Goal: Obtain resource: Download file/media

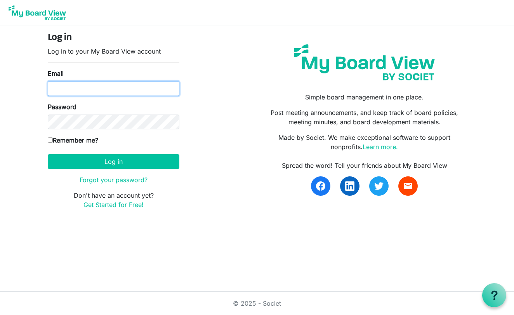
type input "merzm13@gmail.com"
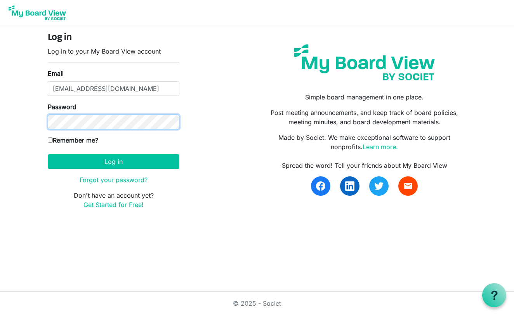
click at [113, 161] on button "Log in" at bounding box center [114, 161] width 132 height 15
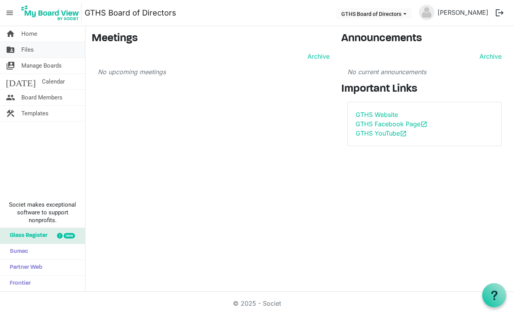
click at [30, 49] on span "Files" at bounding box center [27, 50] width 12 height 16
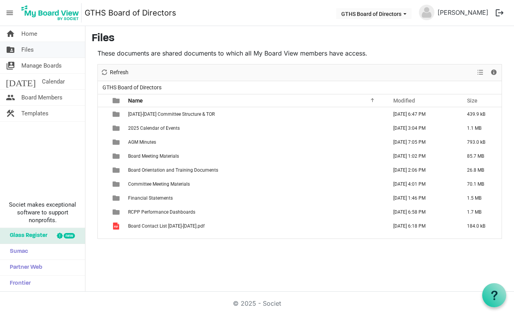
click at [27, 49] on span "Files" at bounding box center [27, 50] width 12 height 16
click at [29, 47] on span "Files" at bounding box center [27, 50] width 12 height 16
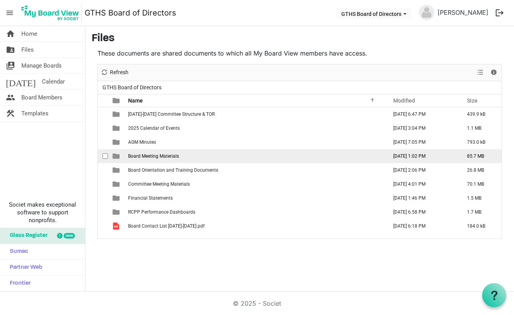
click at [117, 155] on span "is template cell column header type" at bounding box center [116, 156] width 7 height 7
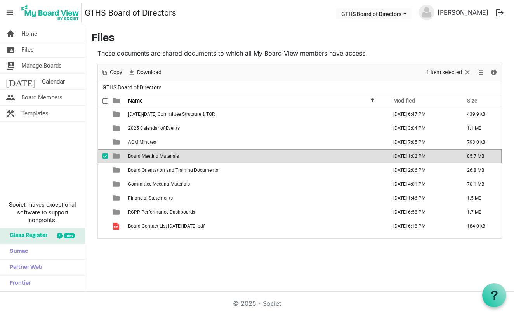
click at [116, 155] on span "is template cell column header type" at bounding box center [116, 156] width 7 height 7
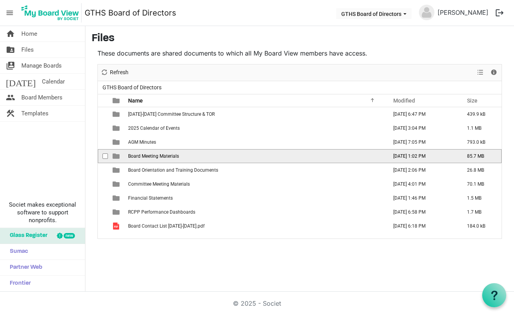
click at [116, 155] on span "is template cell column header type" at bounding box center [116, 156] width 7 height 7
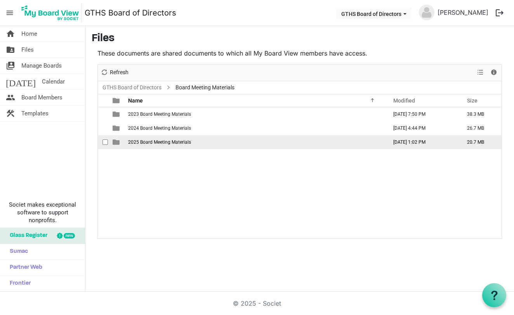
click at [115, 143] on span "is template cell column header type" at bounding box center [116, 142] width 7 height 7
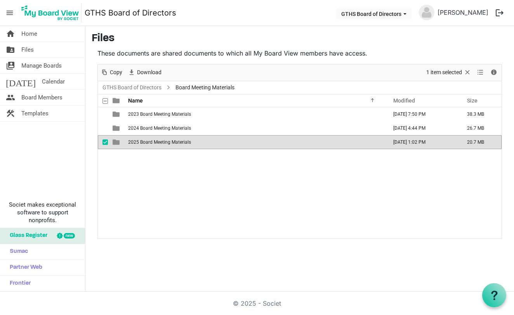
click at [116, 142] on span "is template cell column header type" at bounding box center [116, 142] width 7 height 7
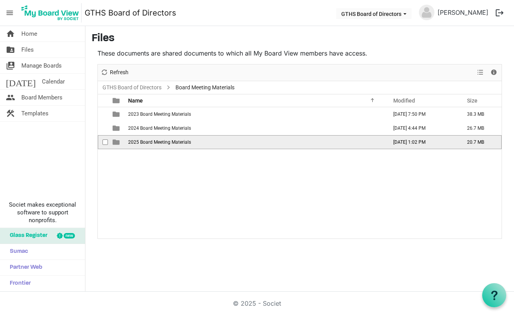
click at [116, 142] on span "is template cell column header type" at bounding box center [116, 142] width 7 height 7
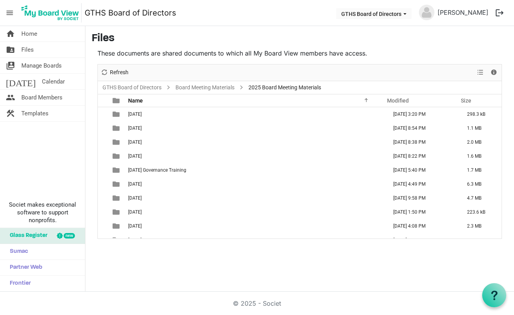
click at [133, 240] on main "Files These documents are shared documents to which all My Board View members h…" at bounding box center [299, 135] width 429 height 219
click at [24, 50] on span "Files" at bounding box center [27, 50] width 12 height 16
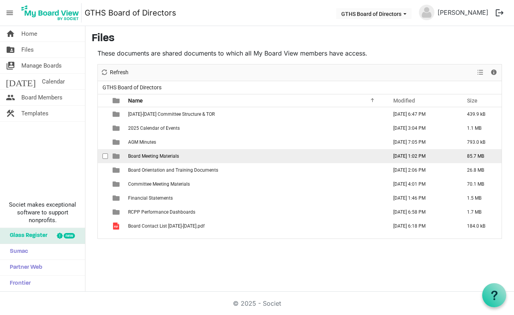
click at [115, 155] on span "is template cell column header type" at bounding box center [116, 156] width 7 height 7
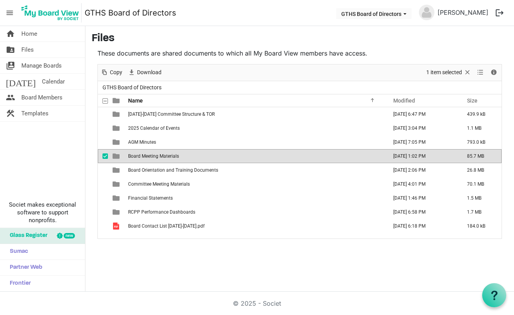
click at [115, 155] on span "is template cell column header type" at bounding box center [116, 156] width 7 height 7
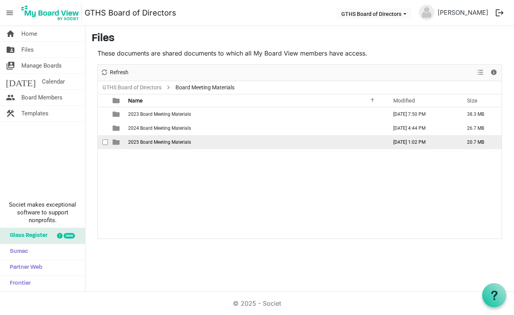
click at [115, 142] on span "is template cell column header type" at bounding box center [116, 142] width 7 height 7
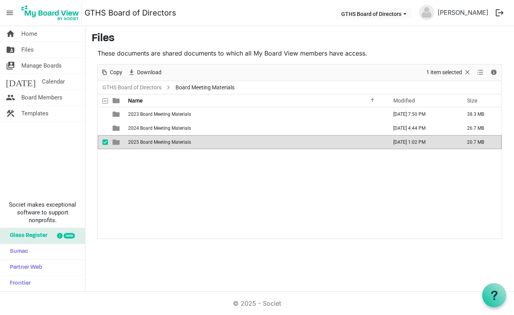
click at [115, 142] on span "is template cell column header type" at bounding box center [116, 142] width 7 height 7
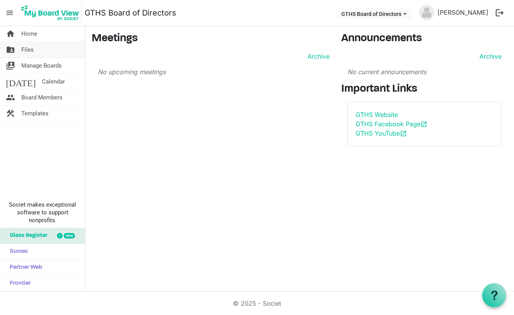
click at [27, 47] on span "Files" at bounding box center [27, 50] width 12 height 16
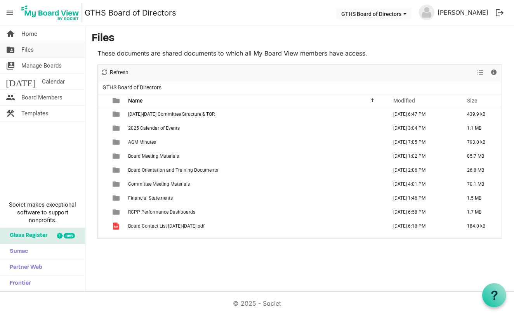
click at [28, 50] on span "Files" at bounding box center [27, 50] width 12 height 16
click at [28, 49] on span "Files" at bounding box center [27, 50] width 12 height 16
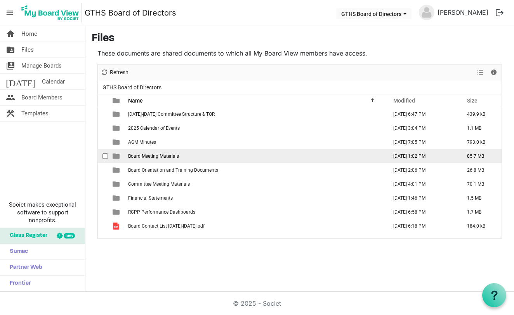
click at [106, 156] on span "checkbox" at bounding box center [105, 155] width 5 height 5
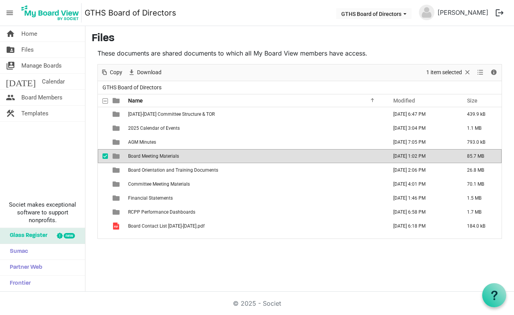
click at [126, 155] on td "Board Meeting Materials" at bounding box center [255, 156] width 259 height 14
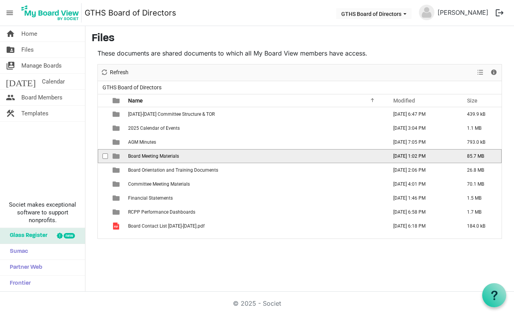
click at [107, 156] on span "checkbox" at bounding box center [105, 155] width 5 height 5
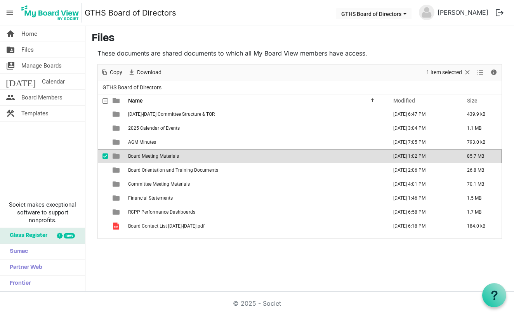
click at [124, 156] on td "is template cell column header type" at bounding box center [117, 156] width 18 height 14
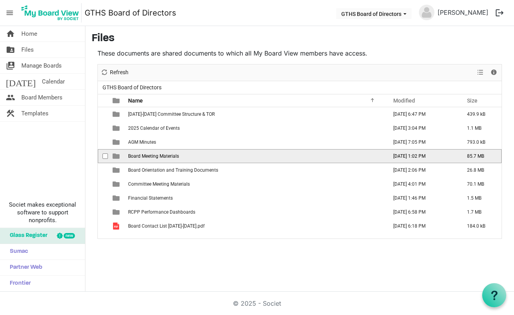
click at [124, 156] on td "is template cell column header type" at bounding box center [117, 156] width 18 height 14
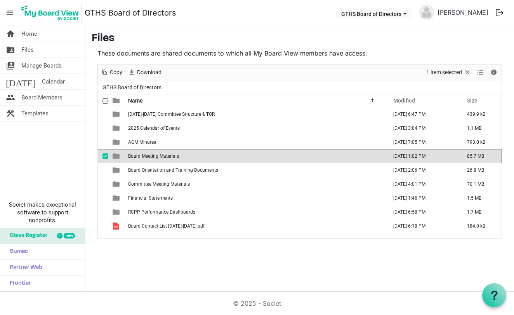
click at [143, 158] on span "Board Meeting Materials" at bounding box center [153, 155] width 51 height 5
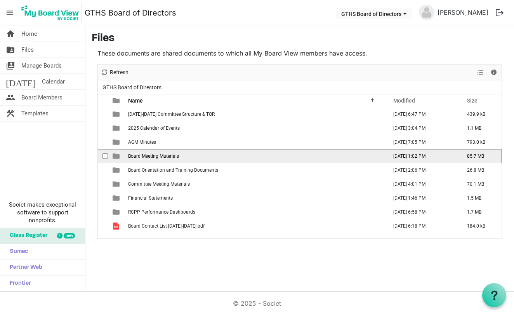
click at [143, 158] on span "Board Meeting Materials" at bounding box center [153, 155] width 51 height 5
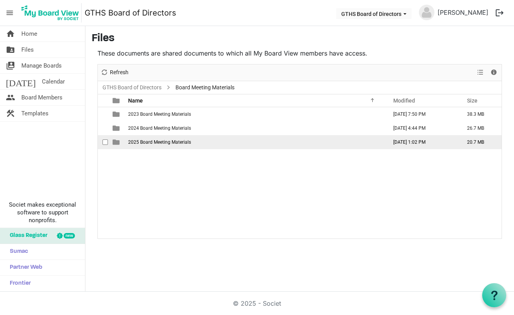
click at [107, 142] on span "checkbox" at bounding box center [105, 141] width 5 height 5
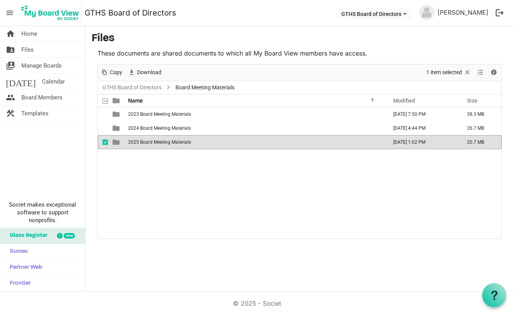
click at [129, 140] on span "2025 Board Meeting Materials" at bounding box center [159, 141] width 63 height 5
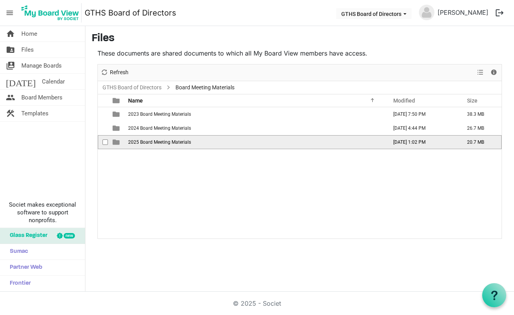
click at [105, 142] on span "checkbox" at bounding box center [105, 141] width 5 height 5
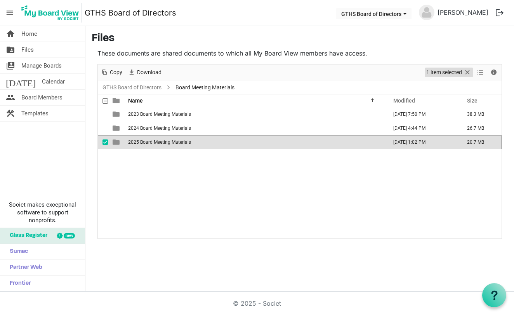
click at [439, 71] on span "1 item selected" at bounding box center [444, 73] width 37 height 10
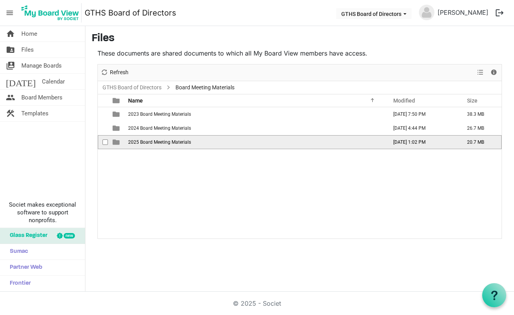
click at [237, 149] on td "2025 Board Meeting Materials" at bounding box center [255, 142] width 259 height 14
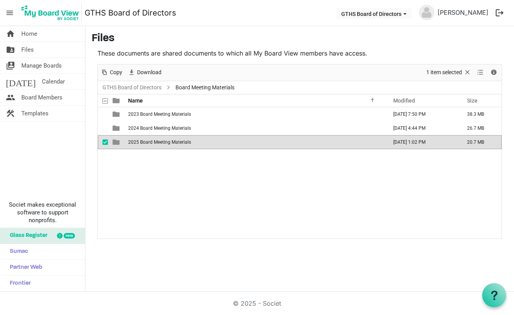
click at [116, 142] on span "is template cell column header type" at bounding box center [116, 142] width 7 height 7
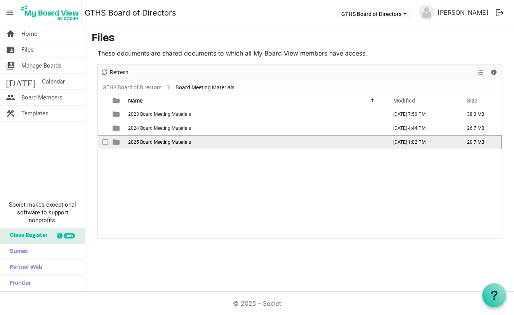
click at [116, 142] on span "is template cell column header type" at bounding box center [116, 142] width 7 height 7
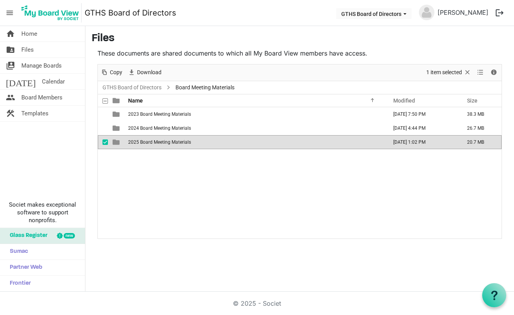
click at [116, 143] on span "is template cell column header type" at bounding box center [116, 142] width 7 height 7
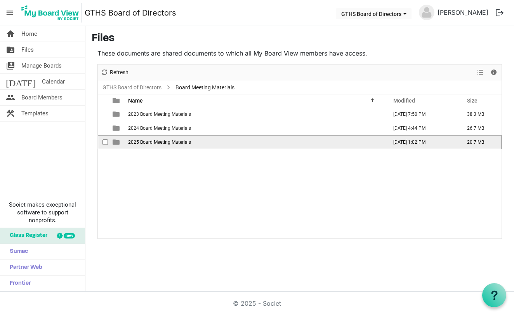
click at [116, 143] on span "is template cell column header type" at bounding box center [116, 142] width 7 height 7
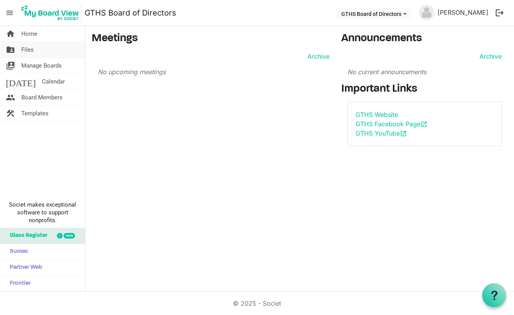
click at [12, 49] on span "folder_shared" at bounding box center [10, 50] width 9 height 16
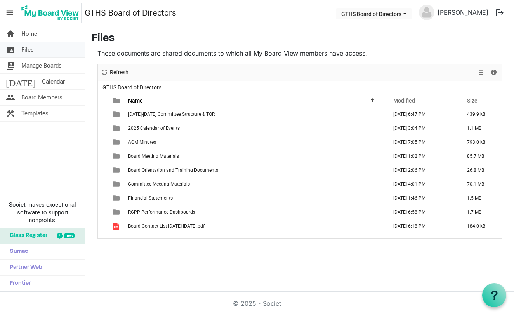
click at [24, 49] on span "Files" at bounding box center [27, 50] width 12 height 16
click at [27, 50] on span "Files" at bounding box center [27, 50] width 12 height 16
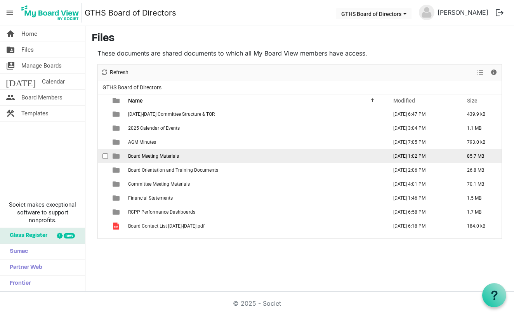
click at [115, 155] on span "is template cell column header type" at bounding box center [116, 156] width 7 height 7
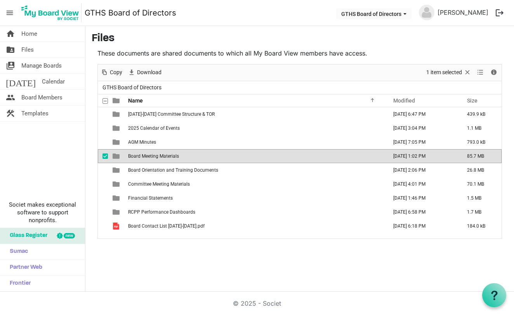
click at [101, 155] on td "checkbox" at bounding box center [103, 156] width 10 height 14
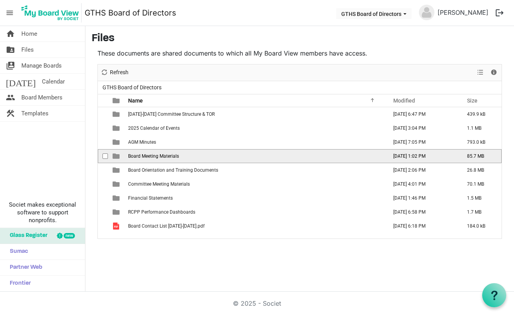
click at [118, 155] on span "is template cell column header type" at bounding box center [116, 156] width 7 height 7
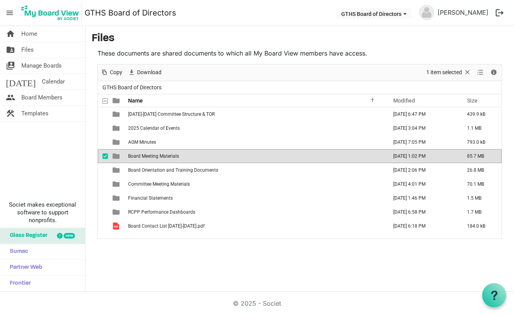
click at [329, 62] on div "These documents are shared documents to which all My Board View members have ac…" at bounding box center [300, 144] width 416 height 190
click at [117, 155] on span "is template cell column header type" at bounding box center [116, 156] width 7 height 7
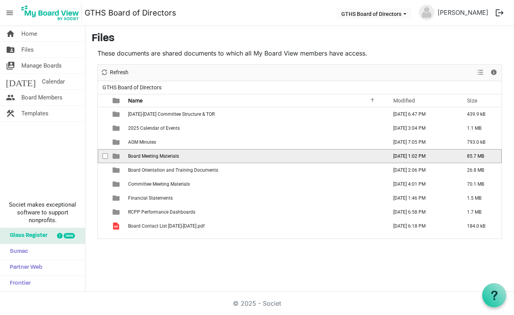
click at [105, 156] on span "checkbox" at bounding box center [105, 155] width 5 height 5
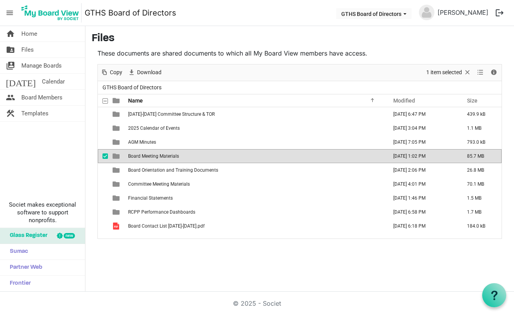
click at [143, 149] on td "Board Meeting Materials" at bounding box center [255, 156] width 259 height 14
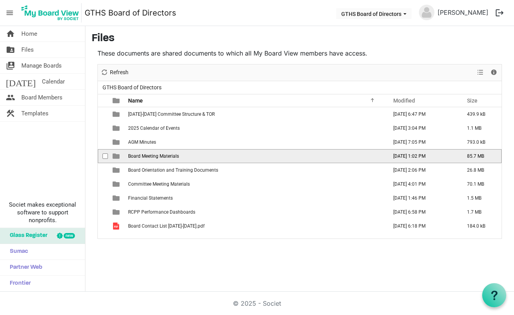
click at [143, 149] on td "Board Meeting Materials" at bounding box center [255, 156] width 259 height 14
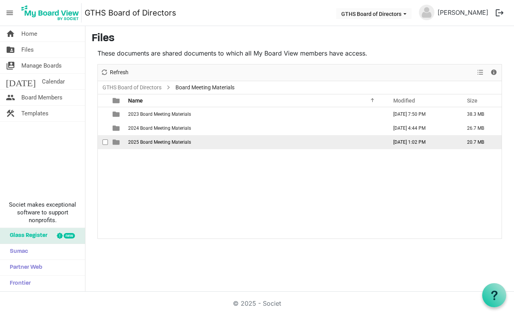
click at [108, 142] on span "checkbox" at bounding box center [105, 141] width 5 height 5
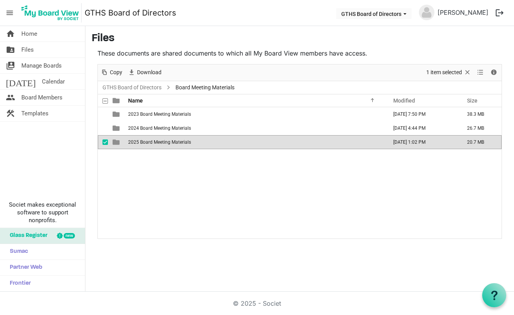
click at [113, 142] on span "is template cell column header type" at bounding box center [116, 142] width 7 height 7
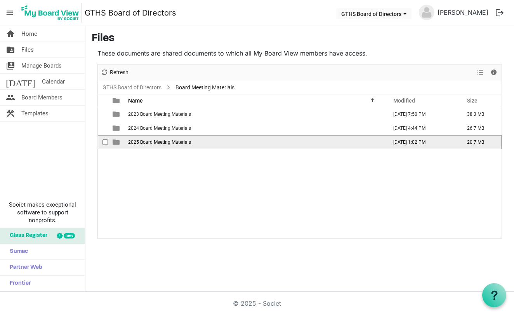
click at [116, 143] on span "is template cell column header type" at bounding box center [116, 142] width 7 height 7
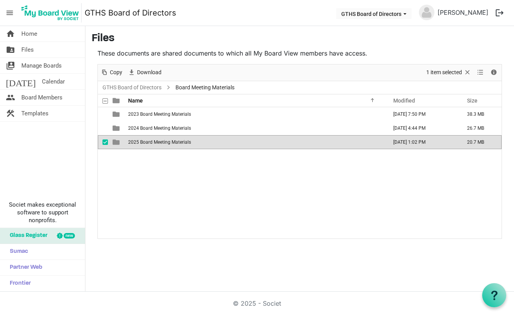
click at [116, 143] on span "is template cell column header type" at bounding box center [116, 142] width 7 height 7
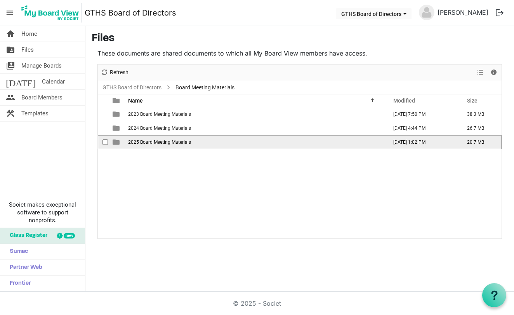
click at [116, 143] on span "is template cell column header type" at bounding box center [116, 142] width 7 height 7
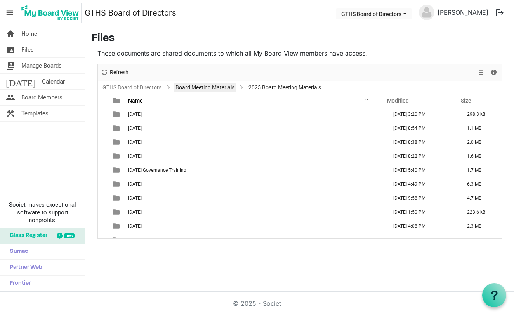
click at [211, 88] on link "Board Meeting Materials" at bounding box center [205, 88] width 62 height 10
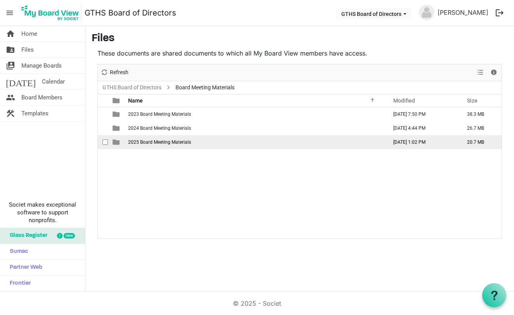
click at [117, 141] on span "is template cell column header type" at bounding box center [116, 142] width 7 height 7
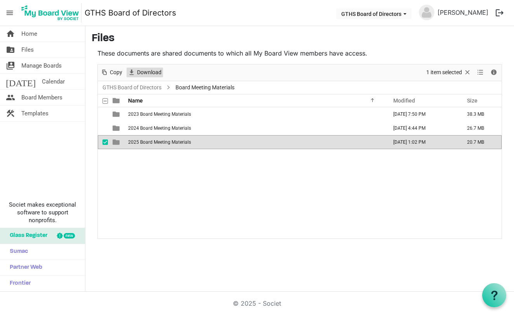
click at [145, 72] on span "Download" at bounding box center [149, 73] width 26 height 10
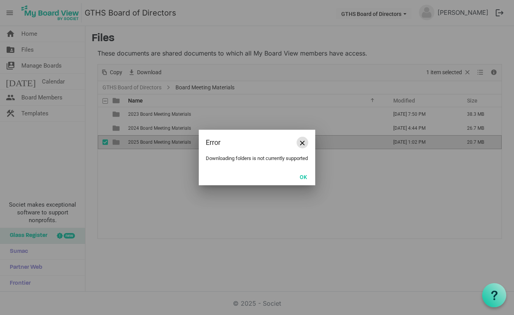
click at [305, 140] on button "Close" at bounding box center [303, 143] width 12 height 12
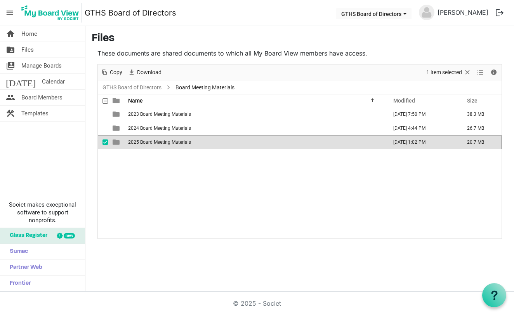
click at [111, 142] on div "checkbox" at bounding box center [107, 142] width 9 height 8
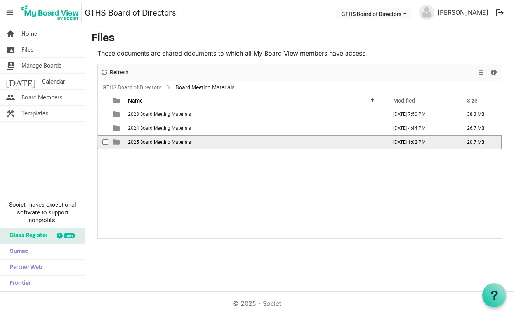
click at [106, 141] on span "checkbox" at bounding box center [105, 141] width 5 height 5
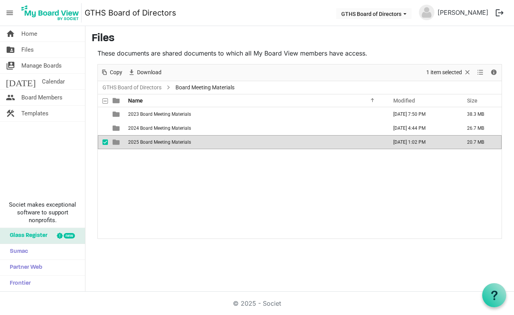
click at [118, 138] on td "is template cell column header type" at bounding box center [117, 142] width 18 height 14
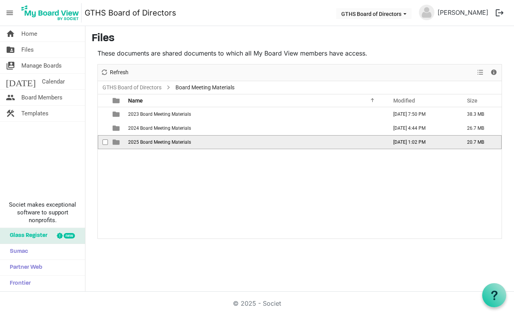
click at [118, 138] on td "is template cell column header type" at bounding box center [117, 142] width 18 height 14
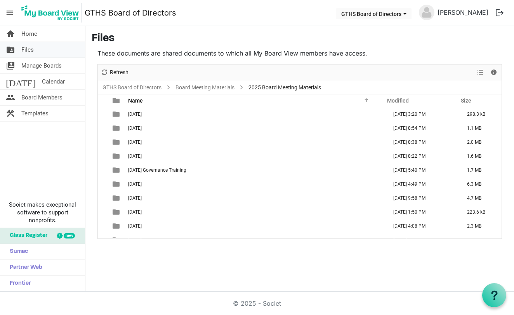
click at [28, 49] on span "Files" at bounding box center [27, 50] width 12 height 16
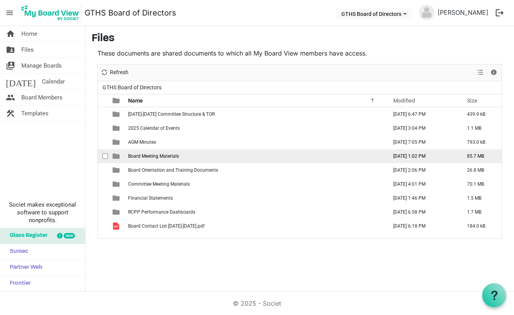
click at [116, 156] on span "is template cell column header type" at bounding box center [116, 156] width 7 height 7
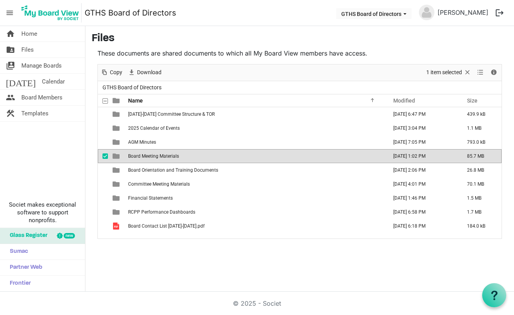
click at [116, 156] on span "is template cell column header type" at bounding box center [116, 156] width 7 height 7
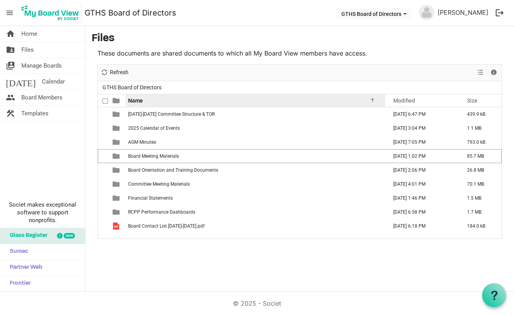
click at [310, 97] on div "Name" at bounding box center [252, 100] width 254 height 11
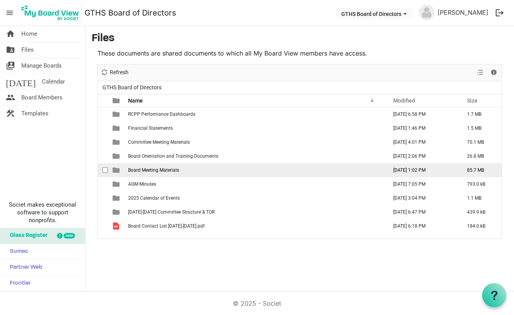
click at [117, 167] on span "is template cell column header type" at bounding box center [116, 170] width 7 height 7
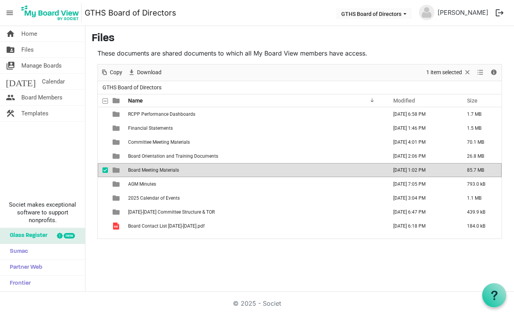
click at [358, 171] on td "Board Meeting Materials" at bounding box center [255, 170] width 259 height 14
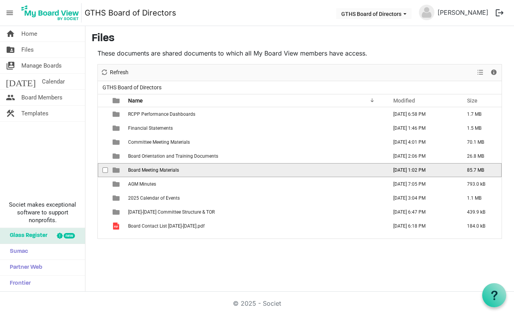
click at [105, 169] on span "checkbox" at bounding box center [105, 169] width 5 height 5
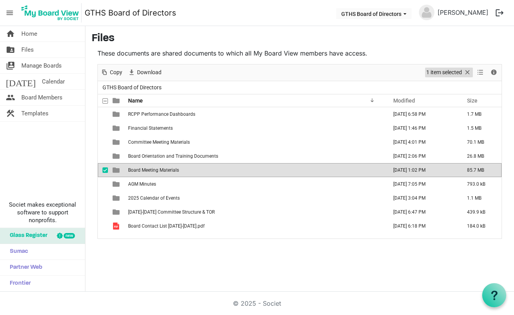
click at [442, 71] on span "1 item selected" at bounding box center [444, 73] width 37 height 10
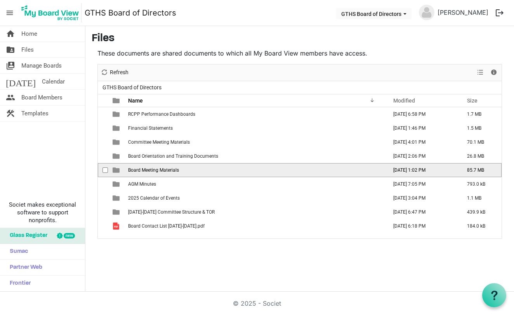
click at [117, 170] on span "is template cell column header type" at bounding box center [116, 170] width 7 height 7
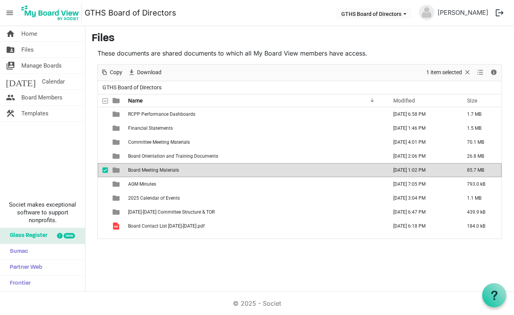
click at [117, 170] on span "is template cell column header type" at bounding box center [116, 170] width 7 height 7
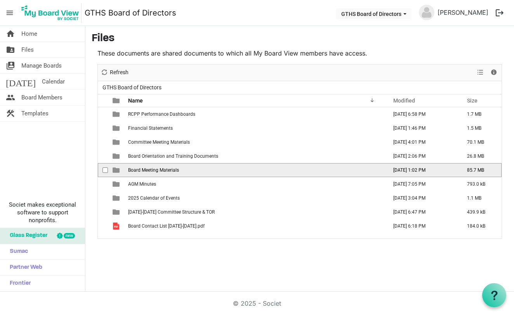
click at [117, 170] on span "is template cell column header type" at bounding box center [116, 170] width 7 height 7
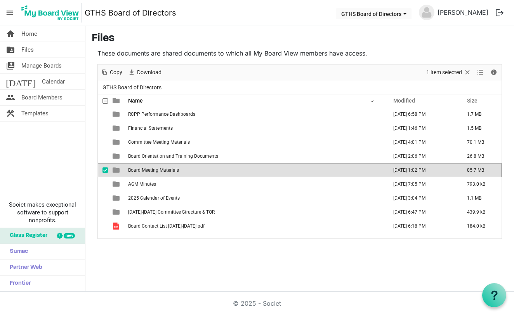
click at [117, 170] on span "is template cell column header type" at bounding box center [116, 170] width 7 height 7
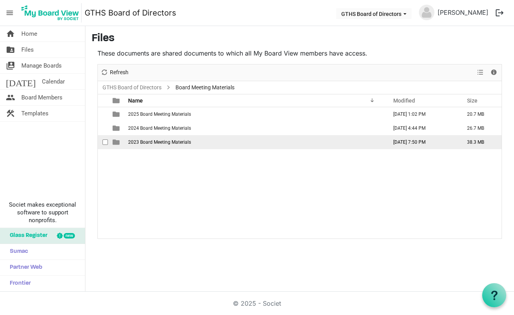
click at [115, 142] on span "is template cell column header type" at bounding box center [116, 142] width 7 height 7
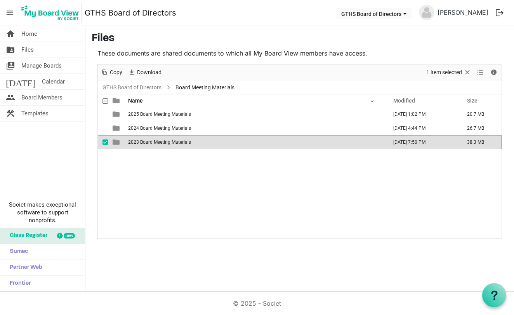
click at [144, 144] on span "2023 Board Meeting Materials" at bounding box center [159, 141] width 63 height 5
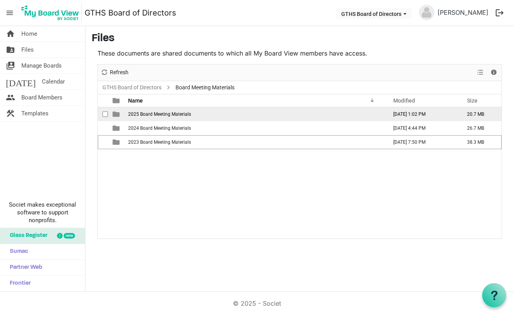
click at [106, 113] on span "checkbox" at bounding box center [105, 113] width 5 height 5
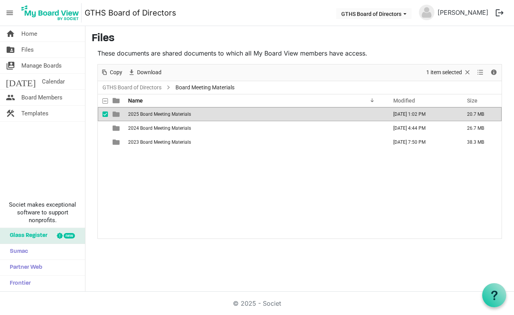
click at [119, 113] on span "is template cell column header type" at bounding box center [116, 114] width 7 height 7
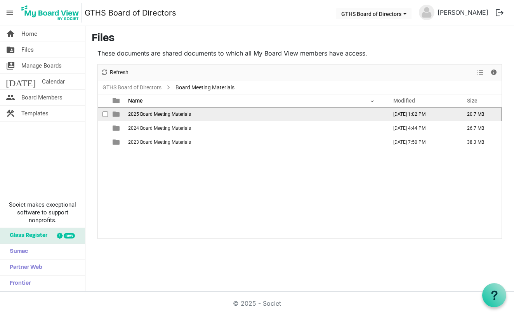
click at [119, 113] on span "is template cell column header type" at bounding box center [116, 114] width 7 height 7
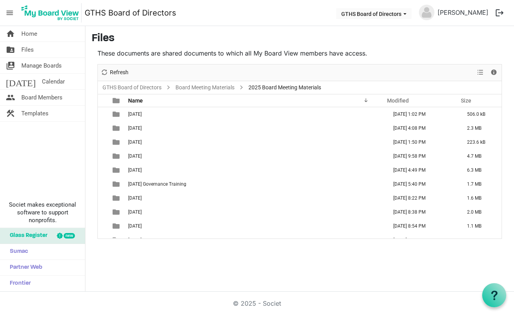
click at [119, 113] on span "is template cell column header type" at bounding box center [116, 114] width 7 height 7
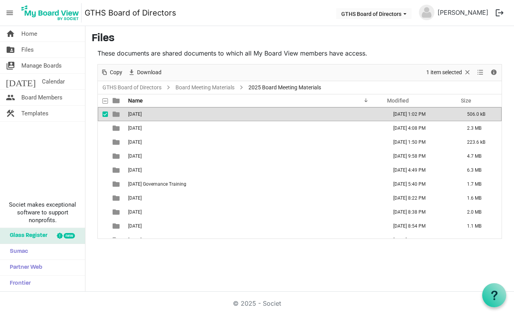
click at [119, 113] on span "is template cell column header type" at bounding box center [116, 114] width 7 height 7
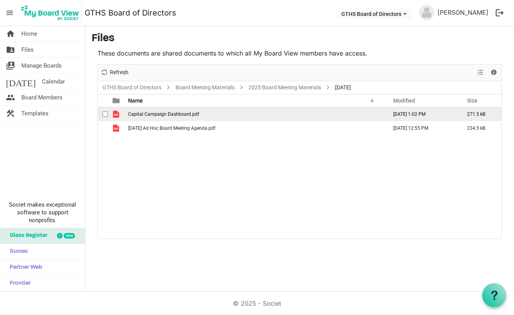
click at [118, 113] on span "is template cell column header type" at bounding box center [116, 114] width 7 height 7
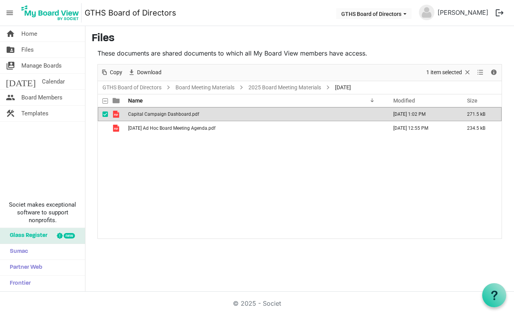
click at [118, 113] on span "is template cell column header type" at bounding box center [116, 114] width 7 height 7
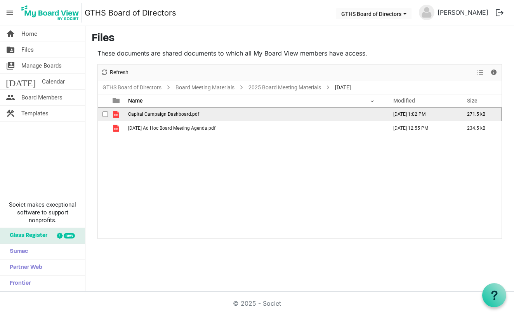
click at [116, 115] on span "is template cell column header type" at bounding box center [116, 114] width 7 height 7
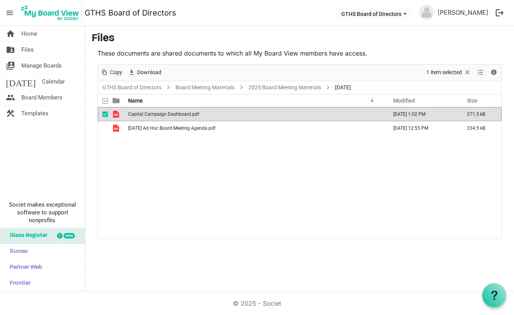
click at [116, 115] on span "is template cell column header type" at bounding box center [116, 114] width 7 height 7
click at [104, 112] on span "checkbox" at bounding box center [105, 113] width 5 height 5
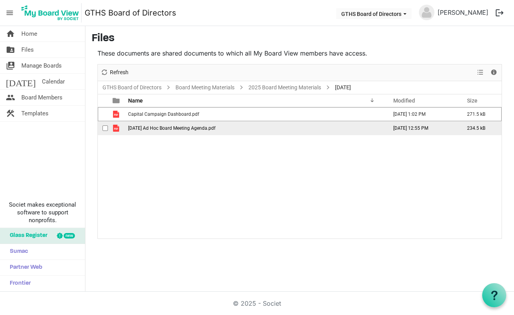
click at [106, 128] on span "checkbox" at bounding box center [105, 127] width 5 height 5
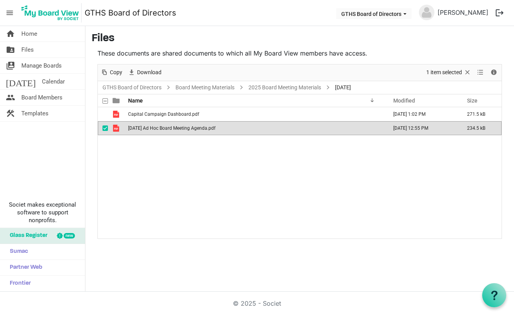
click at [106, 128] on span "checkbox" at bounding box center [105, 127] width 5 height 5
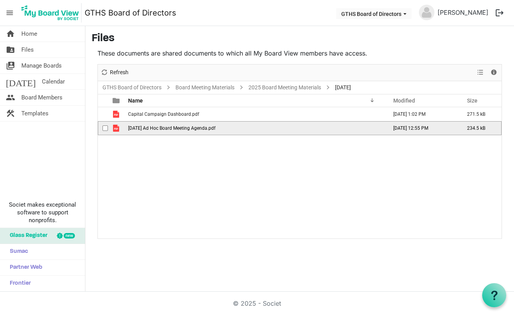
click at [106, 128] on span "checkbox" at bounding box center [105, 127] width 5 height 5
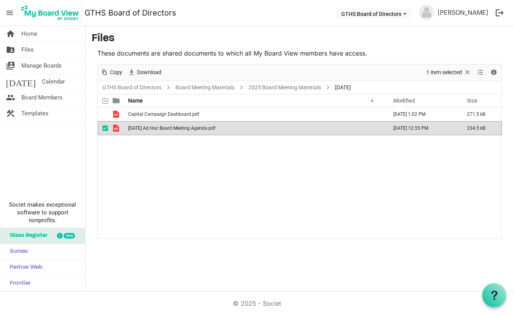
click at [102, 128] on td "checkbox" at bounding box center [103, 128] width 10 height 14
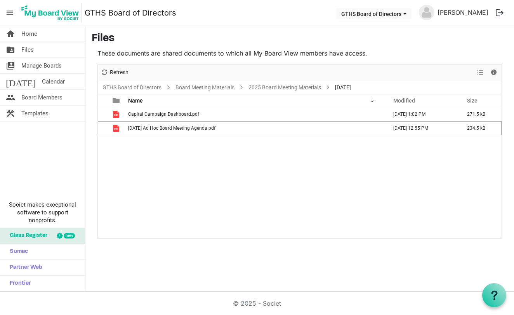
click at [502, 12] on button "logout" at bounding box center [500, 13] width 16 height 16
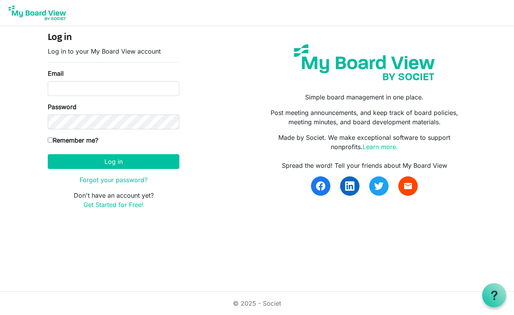
click at [502, 12] on nav at bounding box center [257, 13] width 514 height 26
